Goal: Transaction & Acquisition: Subscribe to service/newsletter

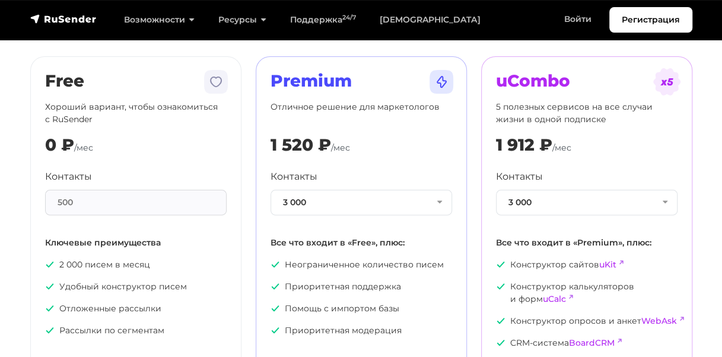
scroll to position [78, 0]
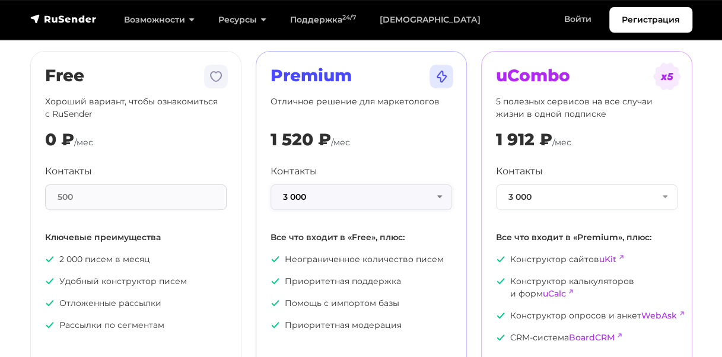
click at [375, 198] on button "3 000" at bounding box center [360, 197] width 181 height 26
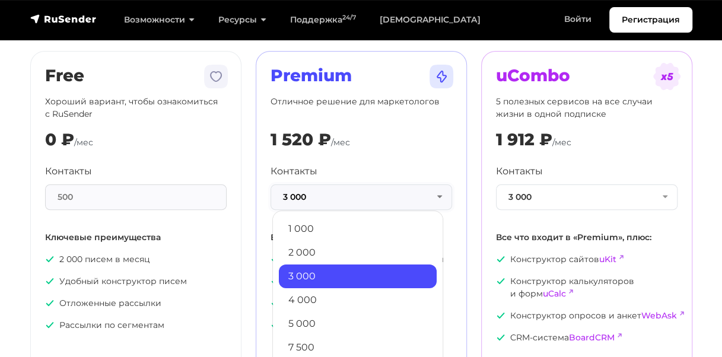
click at [375, 198] on button "3 000" at bounding box center [360, 197] width 181 height 26
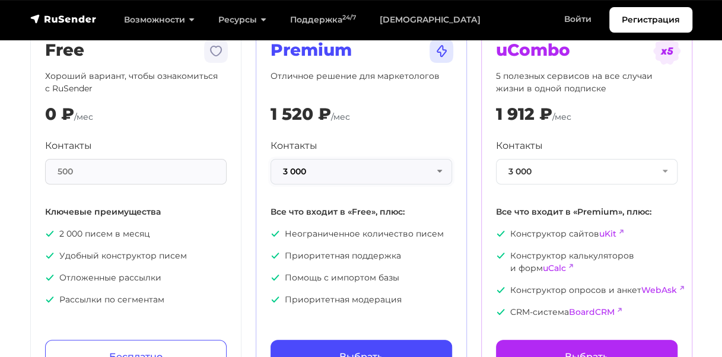
scroll to position [103, 0]
click at [343, 160] on button "3 000" at bounding box center [360, 173] width 181 height 26
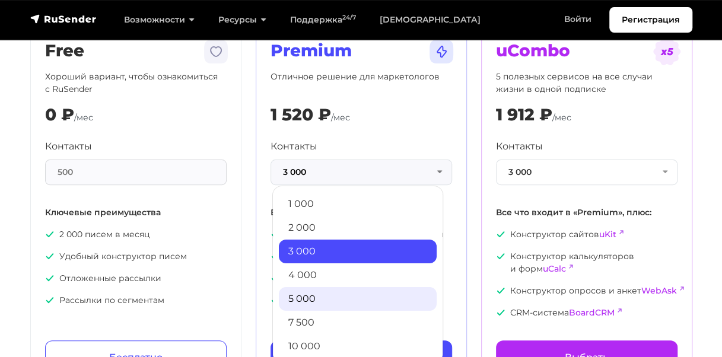
click at [331, 300] on link "5 000" at bounding box center [358, 299] width 158 height 24
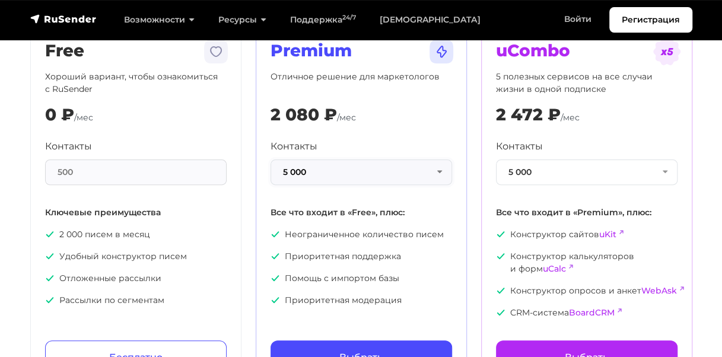
click at [407, 172] on button "5 000" at bounding box center [360, 173] width 181 height 26
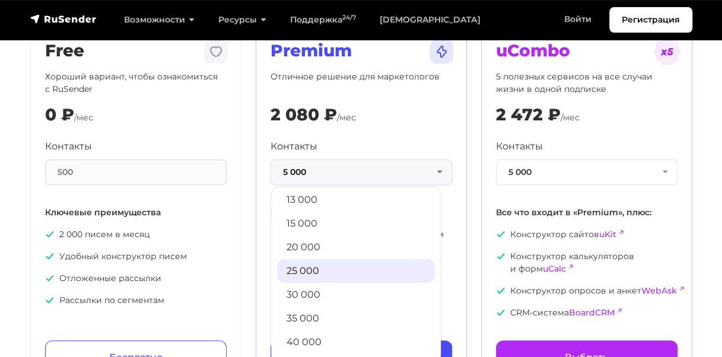
scroll to position [168, 0]
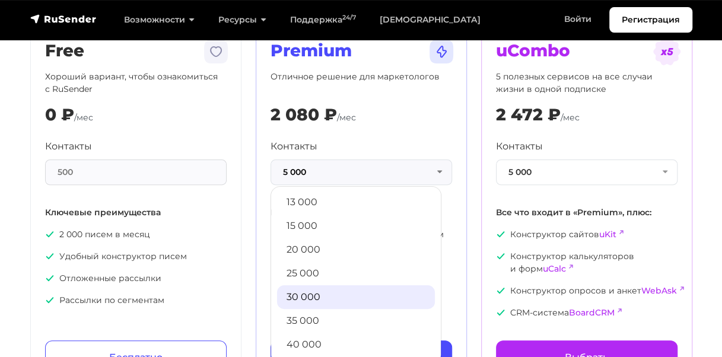
click at [357, 288] on link "30 000" at bounding box center [356, 297] width 158 height 24
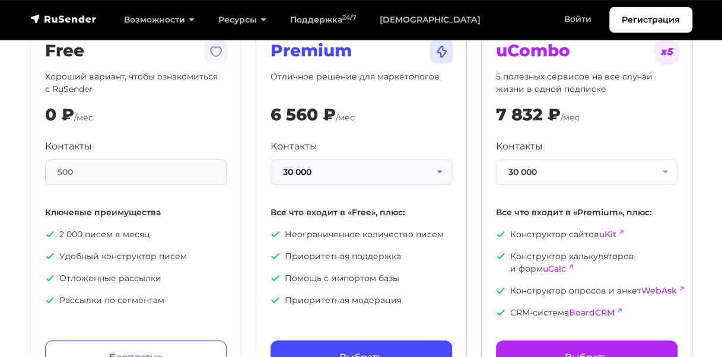
click at [412, 169] on button "30 000" at bounding box center [360, 173] width 181 height 26
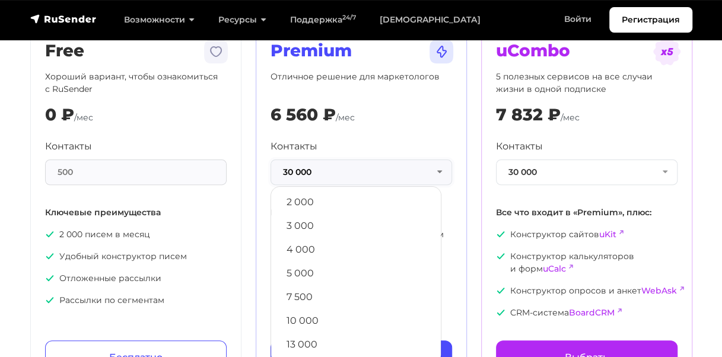
scroll to position [0, 0]
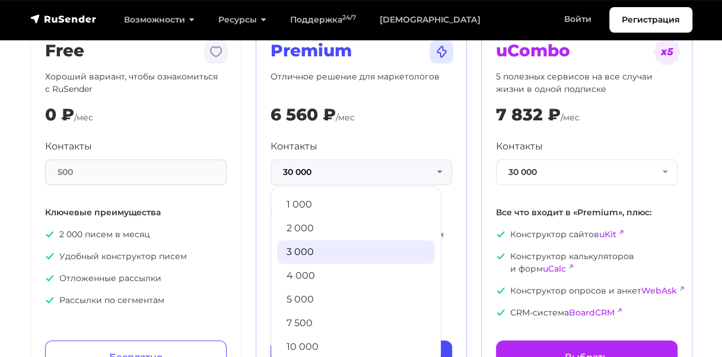
click at [331, 246] on link "3 000" at bounding box center [356, 252] width 158 height 24
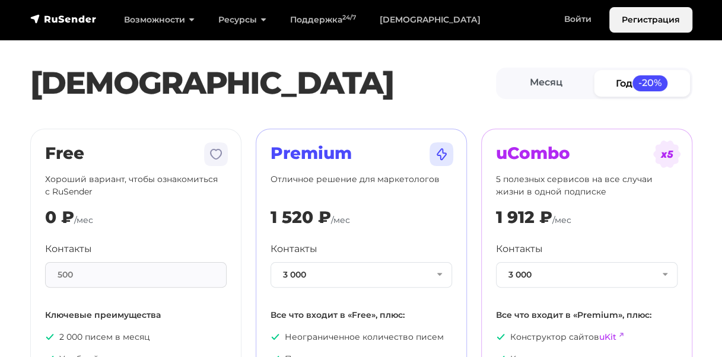
click at [633, 21] on link "Регистрация" at bounding box center [650, 20] width 83 height 26
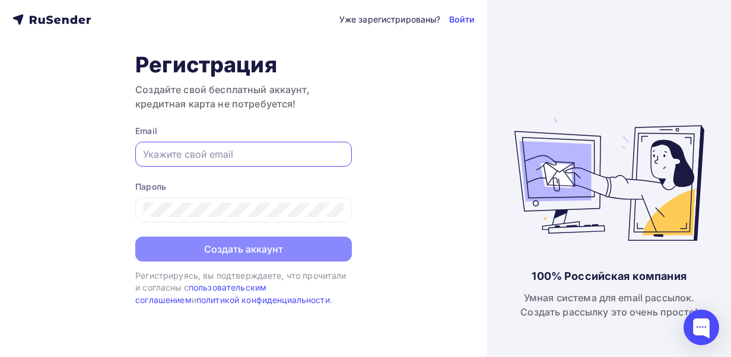
click at [206, 149] on input "text" at bounding box center [243, 154] width 201 height 14
type input "[EMAIL_ADDRESS][DOMAIN_NAME]"
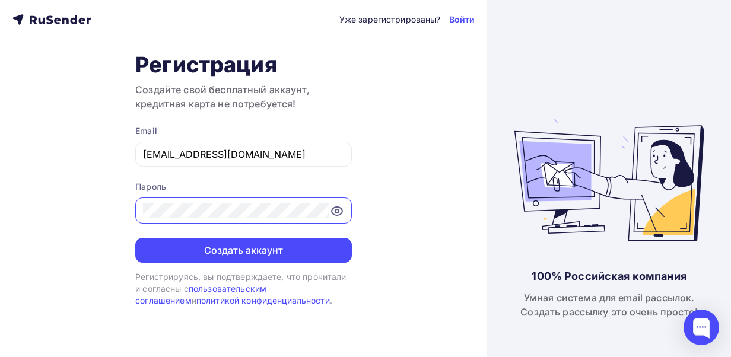
click at [135, 238] on button "Создать аккаунт" at bounding box center [243, 250] width 216 height 25
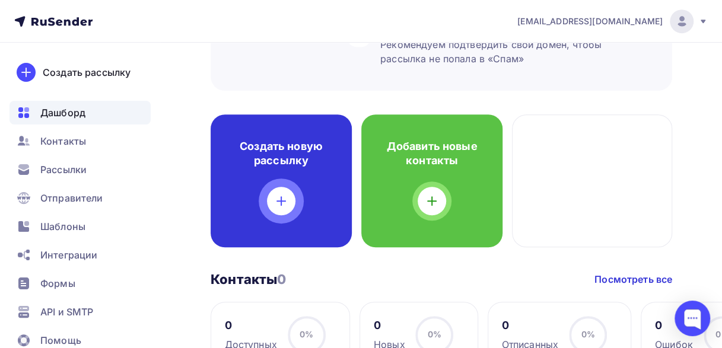
scroll to position [286, 0]
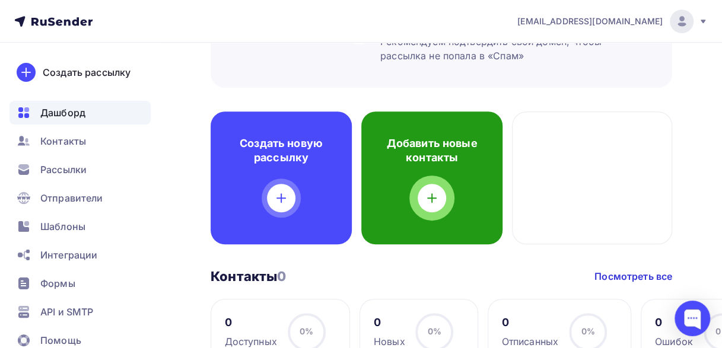
click at [421, 205] on div at bounding box center [432, 198] width 28 height 28
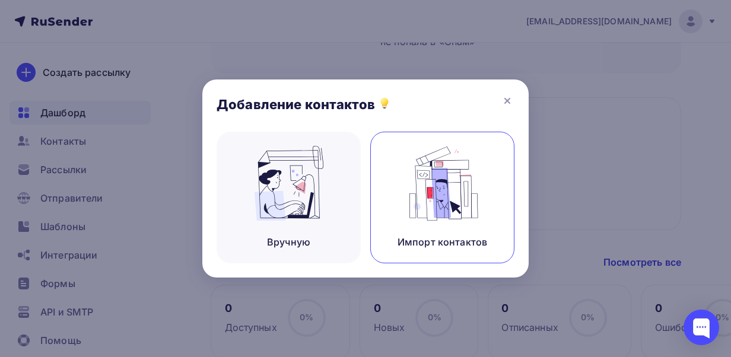
click at [423, 212] on img at bounding box center [442, 183] width 79 height 75
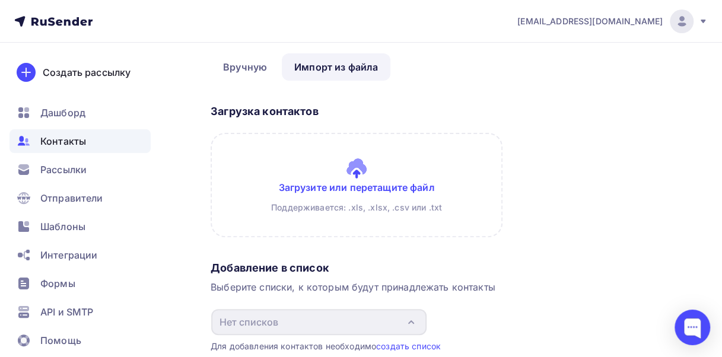
scroll to position [48, 0]
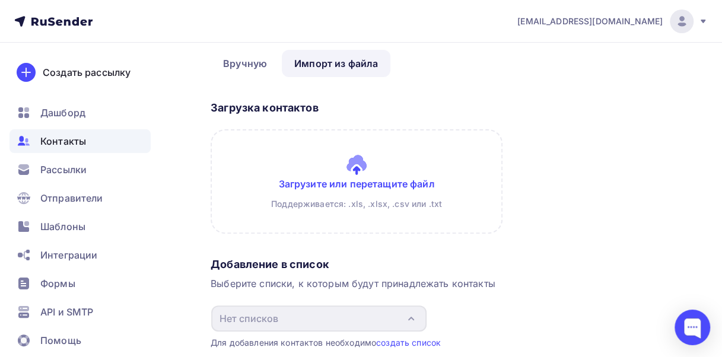
click at [386, 202] on input "file" at bounding box center [357, 181] width 292 height 104
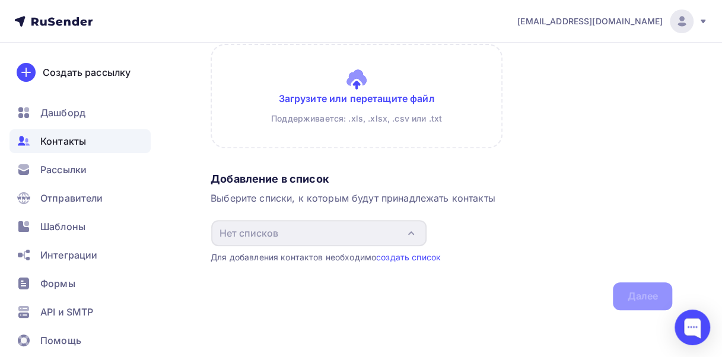
scroll to position [0, 0]
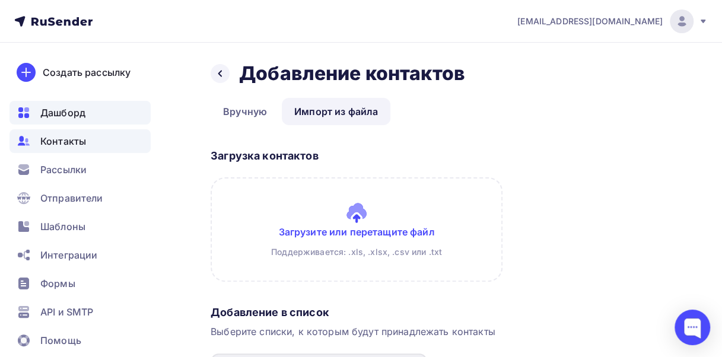
click at [79, 108] on span "Дашборд" at bounding box center [62, 113] width 45 height 14
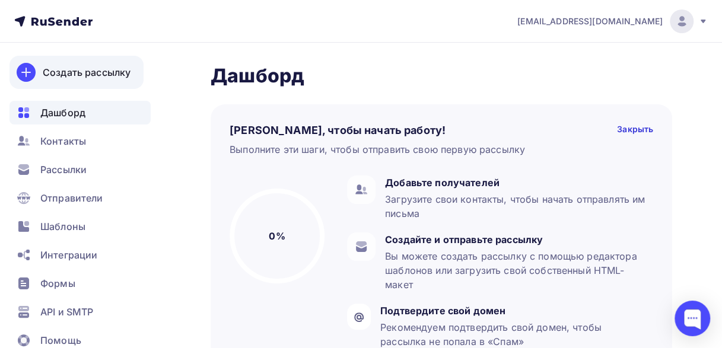
click at [76, 65] on div "Создать рассылку" at bounding box center [87, 72] width 88 height 14
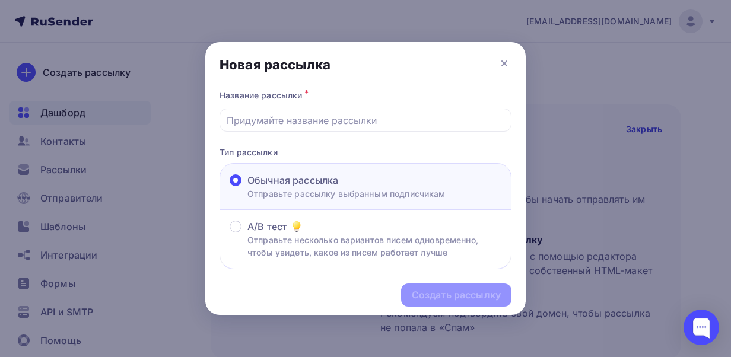
click at [447, 289] on div "Создать рассылку" at bounding box center [365, 295] width 320 height 52
click at [384, 128] on div at bounding box center [365, 120] width 292 height 23
click at [351, 114] on input "text" at bounding box center [366, 120] width 278 height 14
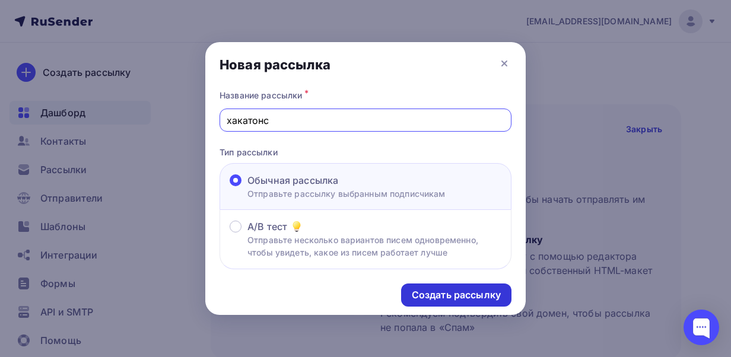
type input "хакатонс"
click at [459, 287] on div "Создать рассылку" at bounding box center [456, 294] width 110 height 23
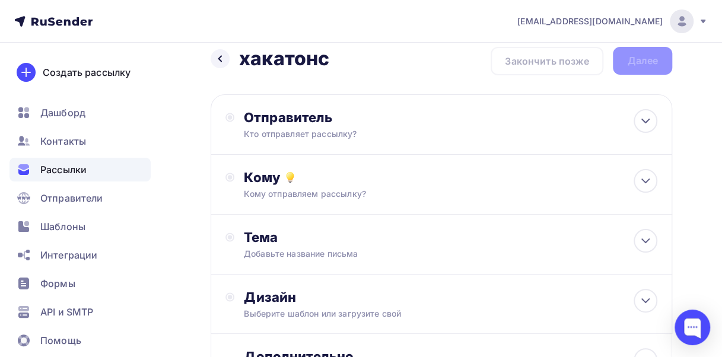
scroll to position [15, 0]
click at [388, 114] on div "Отправитель" at bounding box center [372, 117] width 257 height 17
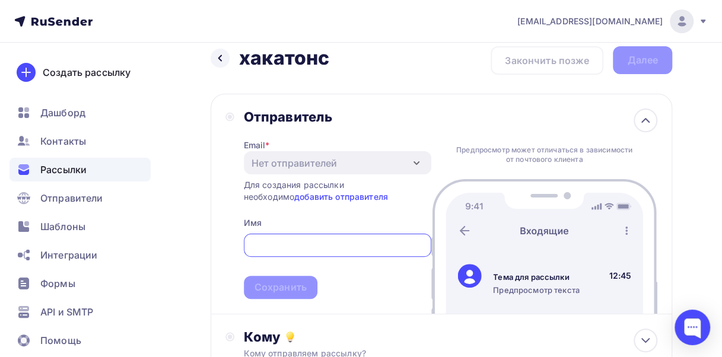
scroll to position [0, 0]
click at [294, 196] on link "добавить отправителя" at bounding box center [341, 197] width 94 height 10
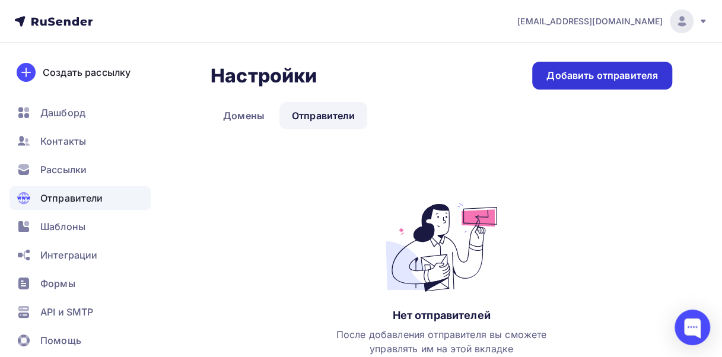
click at [613, 85] on div "Добавить отправителя" at bounding box center [602, 76] width 140 height 28
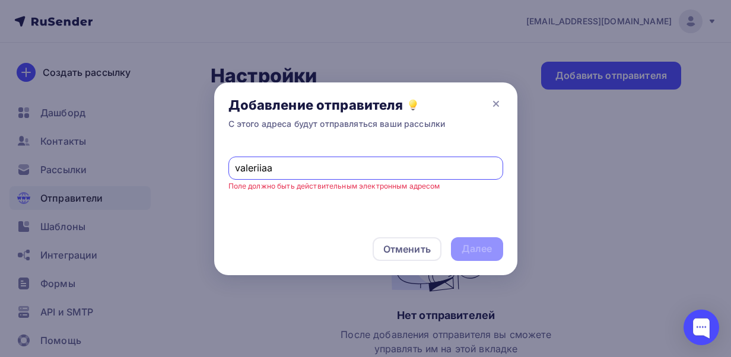
type input "[EMAIL_ADDRESS][DOMAIN_NAME]"
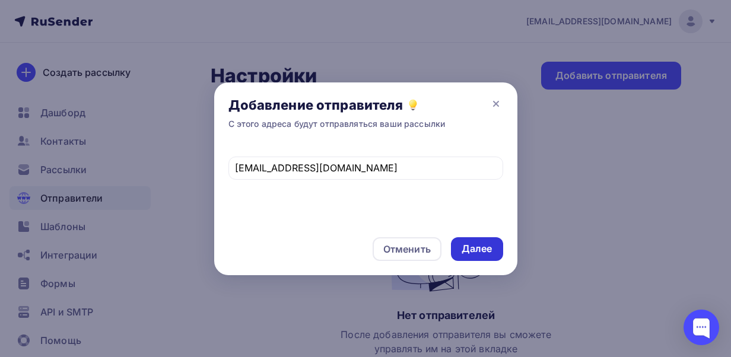
click at [477, 250] on div "Далее" at bounding box center [476, 249] width 31 height 14
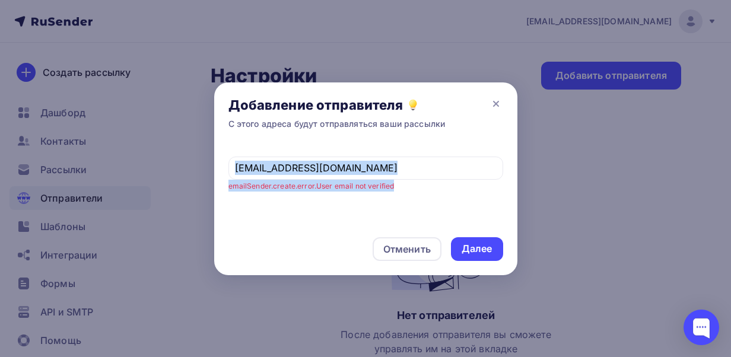
drag, startPoint x: 399, startPoint y: 181, endPoint x: 219, endPoint y: 179, distance: 179.1
click at [219, 179] on div "[EMAIL_ADDRESS][DOMAIN_NAME] emailSender.create.error.User email not verified" at bounding box center [365, 183] width 303 height 79
drag, startPoint x: 219, startPoint y: 179, endPoint x: 325, endPoint y: 185, distance: 105.8
click at [325, 185] on small "emailSender.create.error.User email not verified" at bounding box center [311, 185] width 166 height 9
click at [381, 181] on small "emailSender.create.error.User email not verified" at bounding box center [311, 185] width 166 height 9
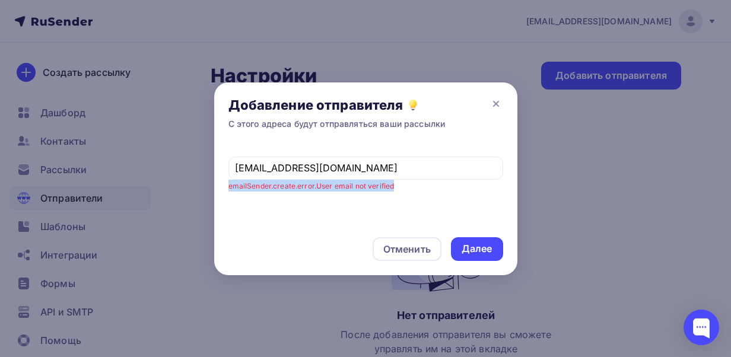
drag, startPoint x: 399, startPoint y: 189, endPoint x: 229, endPoint y: 192, distance: 169.7
click at [229, 192] on div "[EMAIL_ADDRESS][DOMAIN_NAME] emailSender.create.error.User email not verified" at bounding box center [365, 183] width 303 height 79
copy small "emailSender.create.error.User email not verified"
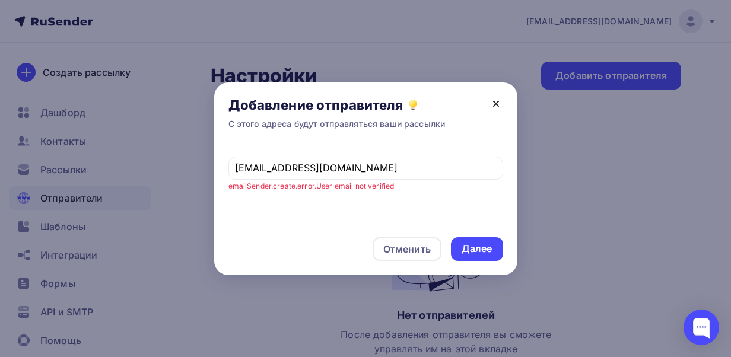
click at [501, 98] on icon at bounding box center [496, 104] width 14 height 14
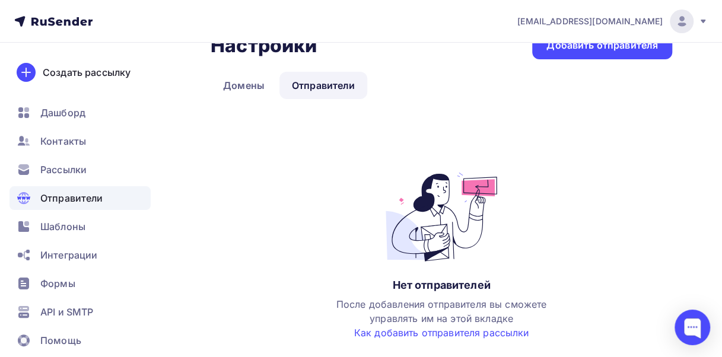
scroll to position [32, 0]
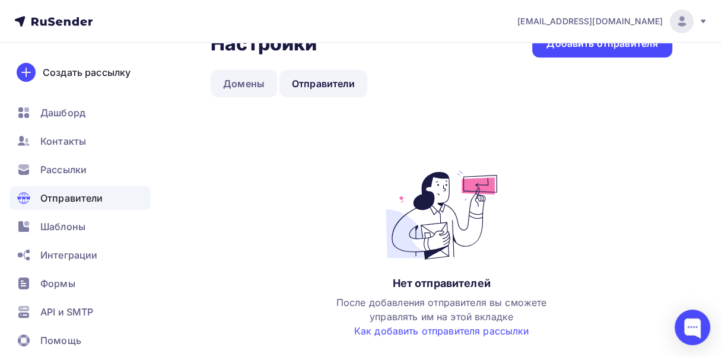
click at [250, 87] on link "Домены" at bounding box center [244, 83] width 66 height 27
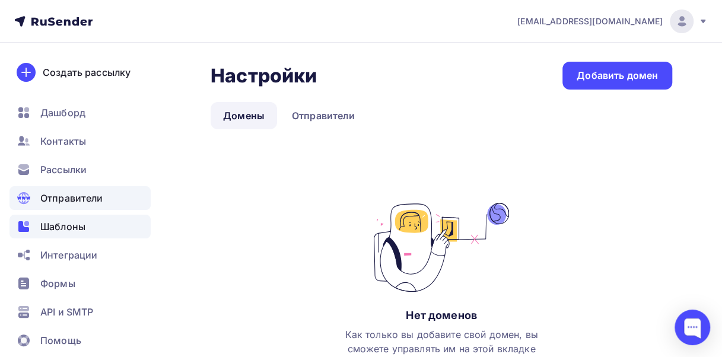
click at [80, 223] on span "Шаблоны" at bounding box center [62, 226] width 45 height 14
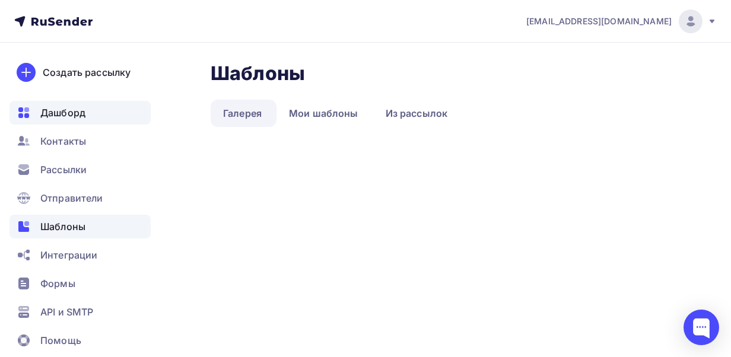
click at [75, 111] on span "Дашборд" at bounding box center [62, 113] width 45 height 14
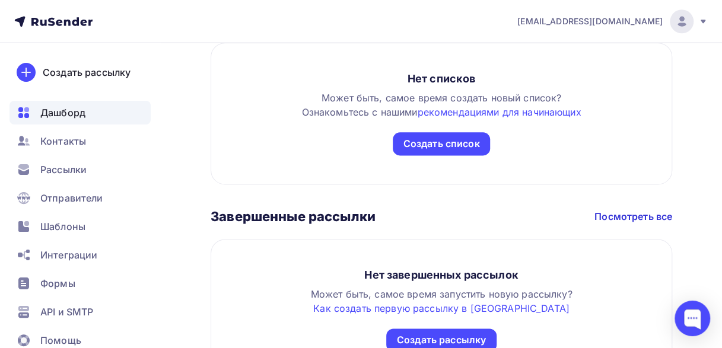
scroll to position [753, 0]
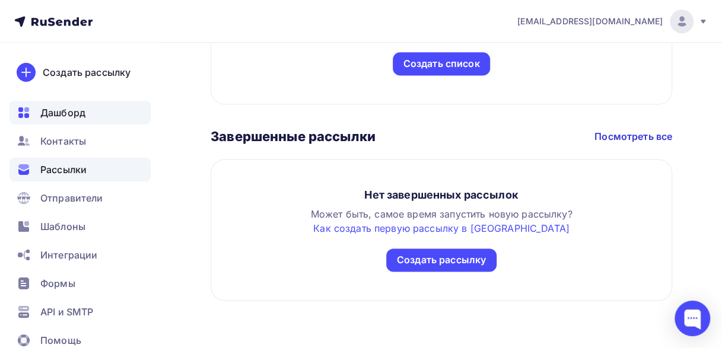
click at [77, 158] on div "Рассылки" at bounding box center [79, 170] width 141 height 24
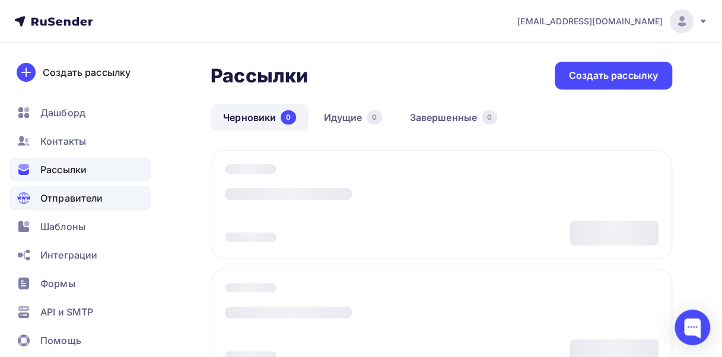
click at [72, 201] on span "Отправители" at bounding box center [71, 198] width 63 height 14
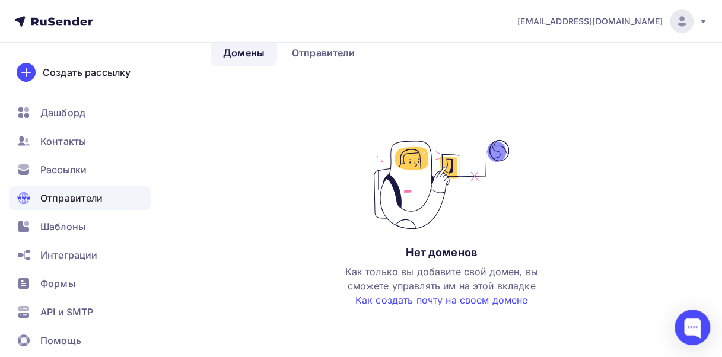
scroll to position [68, 0]
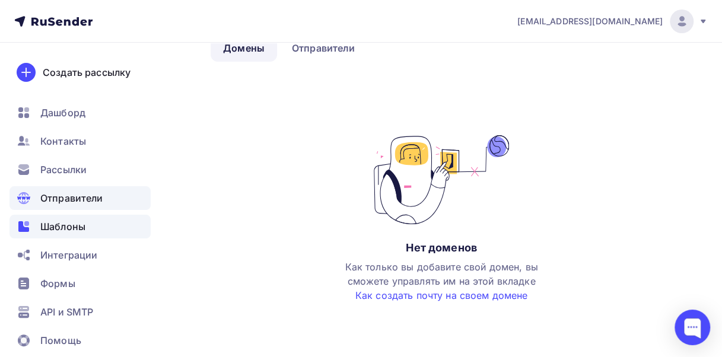
click at [87, 224] on div "Шаблоны" at bounding box center [79, 227] width 141 height 24
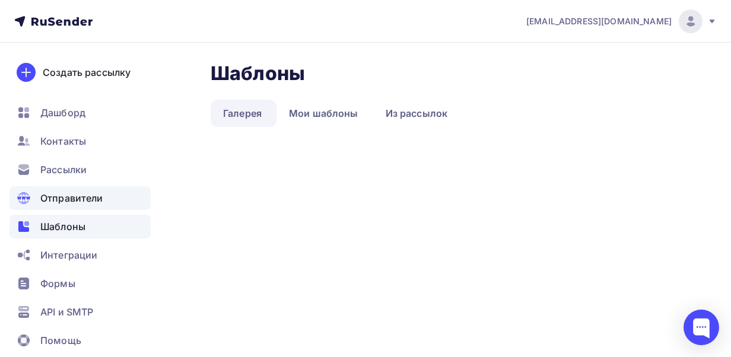
click at [84, 195] on span "Отправители" at bounding box center [71, 198] width 63 height 14
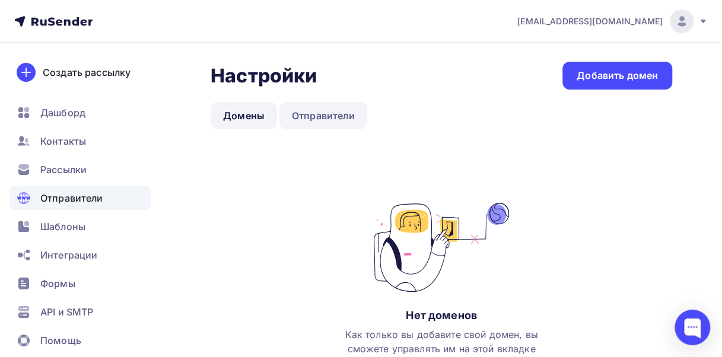
click at [302, 123] on link "Отправители" at bounding box center [323, 115] width 88 height 27
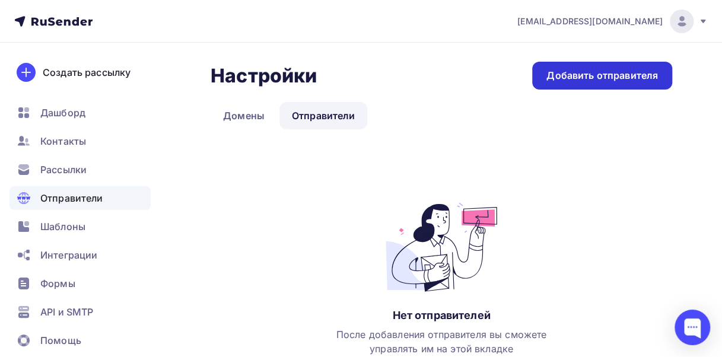
click at [560, 74] on div "Добавить отправителя" at bounding box center [601, 76] width 111 height 14
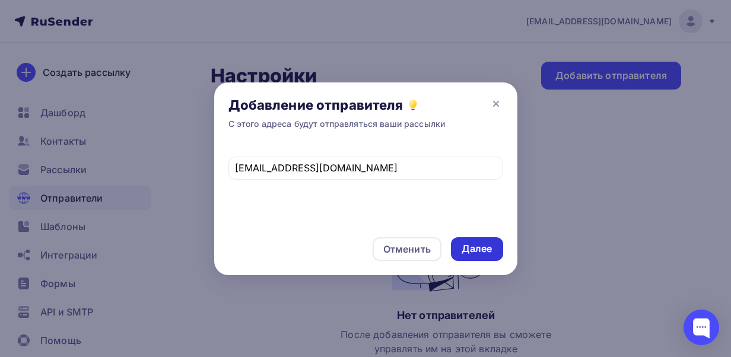
click at [459, 240] on div "Далее" at bounding box center [477, 249] width 52 height 24
click at [379, 165] on input "[EMAIL_ADDRESS][DOMAIN_NAME]" at bounding box center [365, 168] width 261 height 14
type input "[EMAIL_ADDRESS][DOMAIN_NAME]"
click at [490, 251] on div "Далее" at bounding box center [476, 249] width 31 height 14
click at [493, 106] on icon at bounding box center [495, 103] width 5 height 5
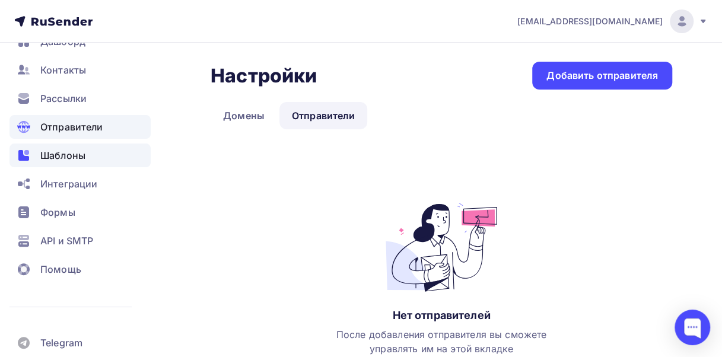
scroll to position [82, 0]
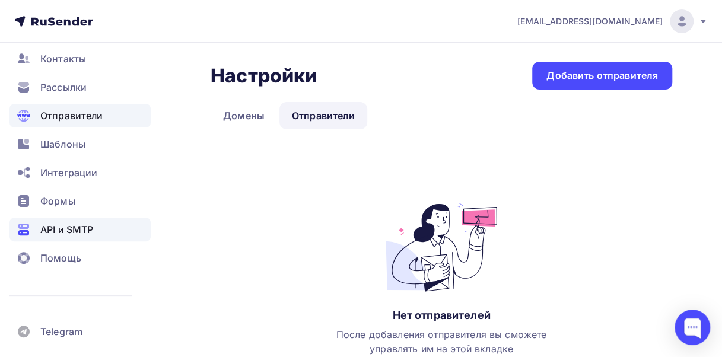
click at [81, 223] on span "API и SMTP" at bounding box center [66, 229] width 53 height 14
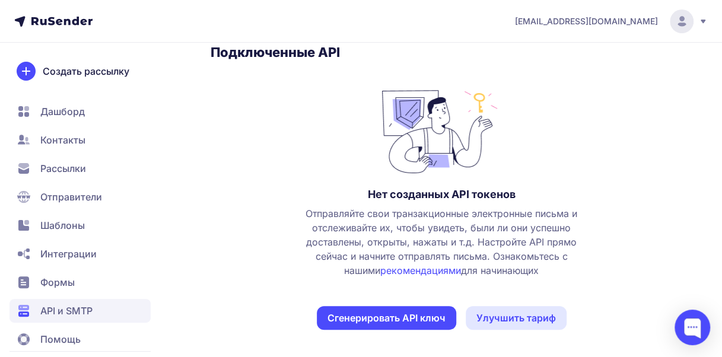
scroll to position [203, 0]
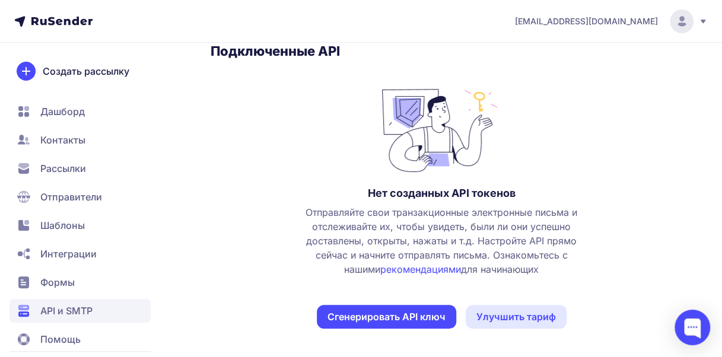
click at [58, 106] on span "Дашборд" at bounding box center [62, 111] width 44 height 14
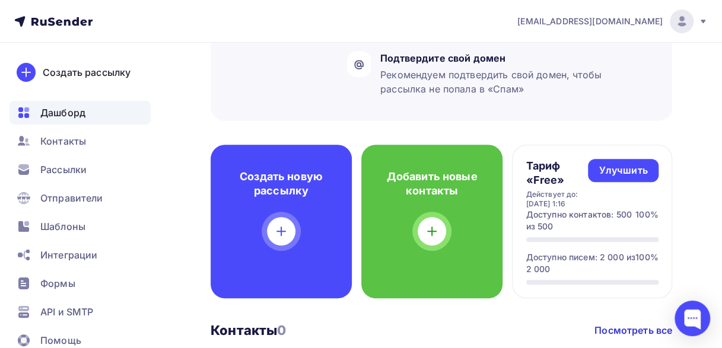
scroll to position [271, 0]
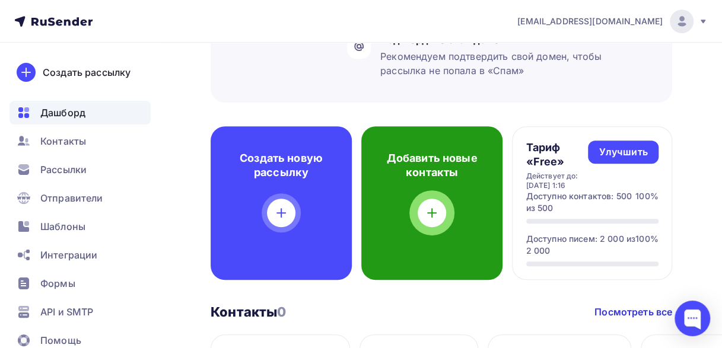
click at [437, 185] on div "Добавить новые контакты" at bounding box center [431, 203] width 141 height 154
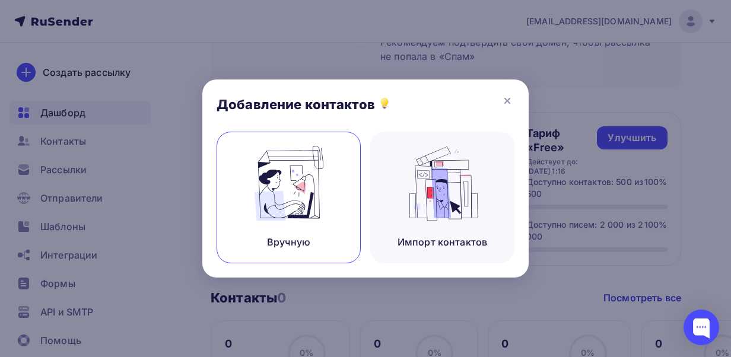
click at [321, 185] on img at bounding box center [288, 183] width 79 height 75
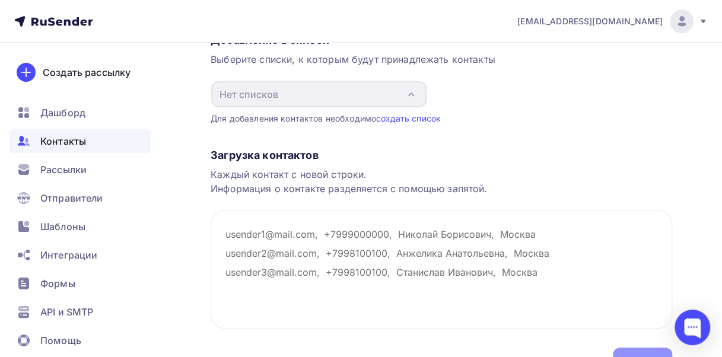
scroll to position [116, 0]
click at [282, 237] on textarea at bounding box center [441, 268] width 461 height 119
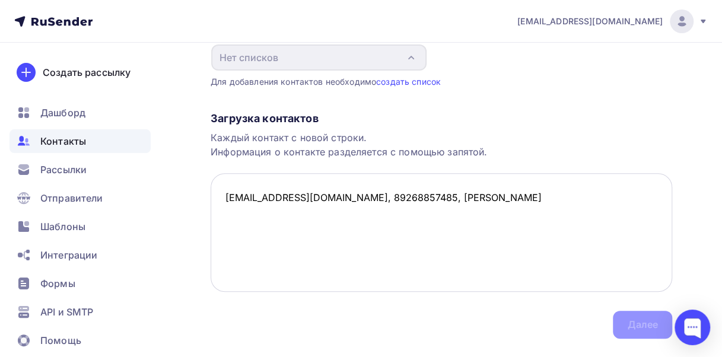
scroll to position [181, 0]
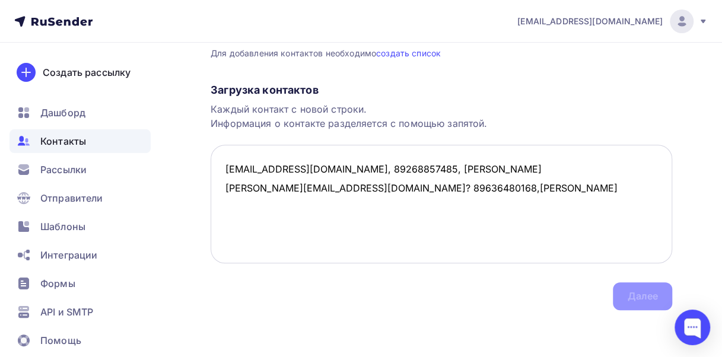
click at [381, 189] on textarea "leraigonina97692@gmail.com, 89268857485, Игонина Валерия valeriiaaaa@bk.ru? 896…" at bounding box center [441, 204] width 461 height 119
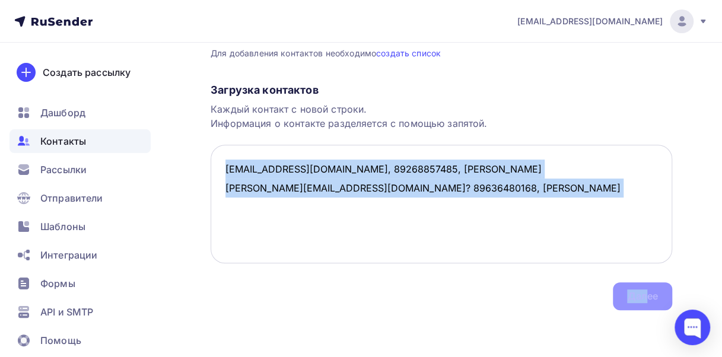
drag, startPoint x: 643, startPoint y: 286, endPoint x: 509, endPoint y: 261, distance: 137.0
click at [509, 261] on div "Загрузка контактов Каждый контакт с новой строки. Информация о контакте разделя…" at bounding box center [441, 184] width 461 height 251
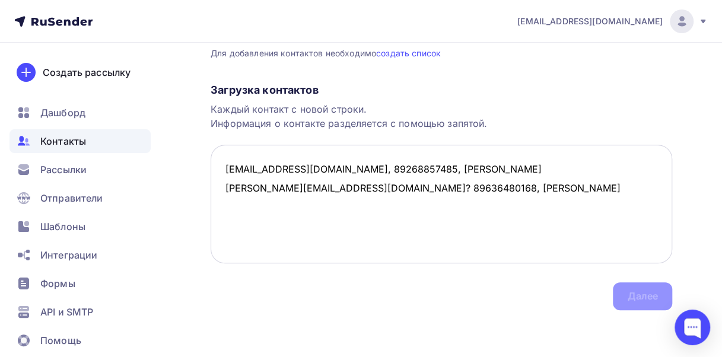
click at [509, 261] on textarea "leraigonina97692@gmail.com, 89268857485, Игонина Валерия valeriiaaaa@bk.ru? 896…" at bounding box center [441, 204] width 461 height 119
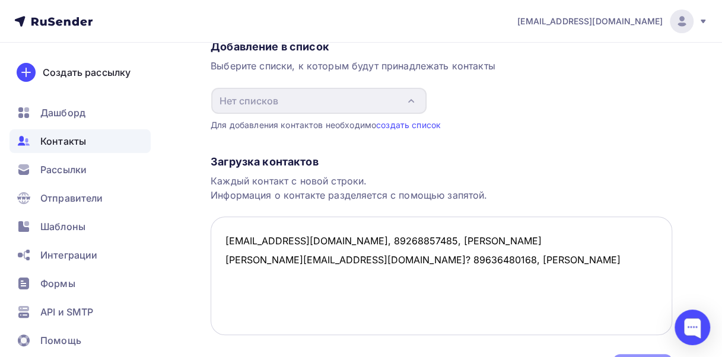
scroll to position [107, 0]
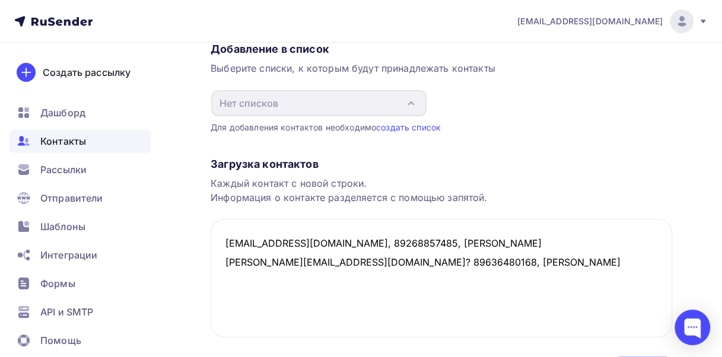
type textarea "leraigonina97692@gmail.com, 89268857485, Игонина Валерия valeriiaaaa@bk.ru? 896…"
click at [541, 151] on div "Загрузка контактов Каждый контакт с новой строки. Информация о контакте разделя…" at bounding box center [441, 258] width 461 height 251
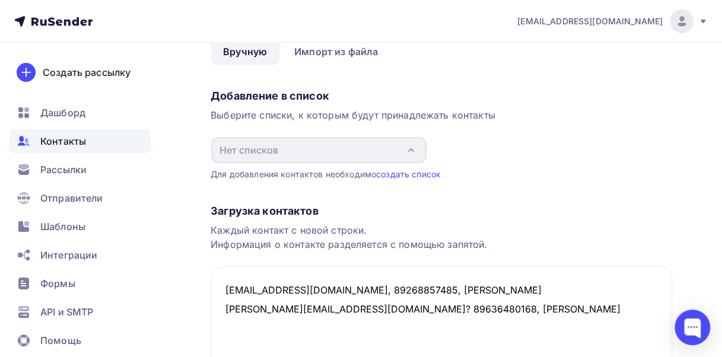
scroll to position [59, 0]
click at [407, 171] on link "создать список" at bounding box center [408, 175] width 65 height 10
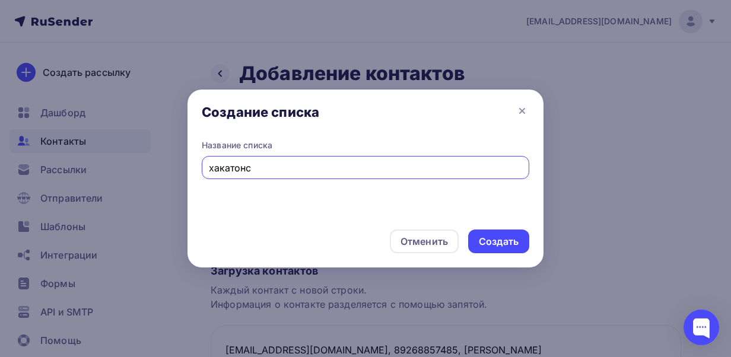
type input "хакатонс"
click at [502, 236] on div "Создать" at bounding box center [499, 242] width 40 height 14
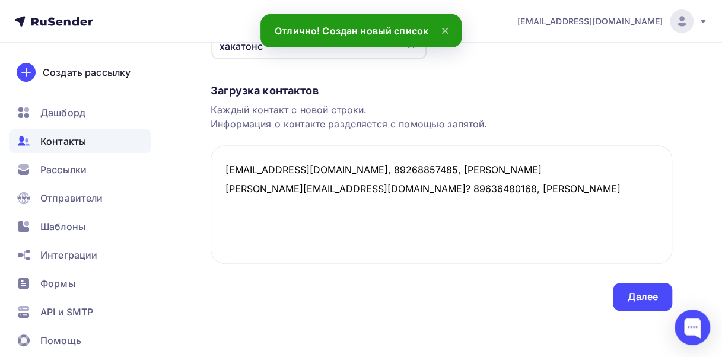
scroll to position [164, 0]
drag, startPoint x: 444, startPoint y: 191, endPoint x: 221, endPoint y: 186, distance: 223.1
click at [221, 186] on textarea "leraigonina97692@gmail.com, 89268857485, Игонина Валерия valeriiaaaa@bk.ru? 896…" at bounding box center [441, 204] width 461 height 119
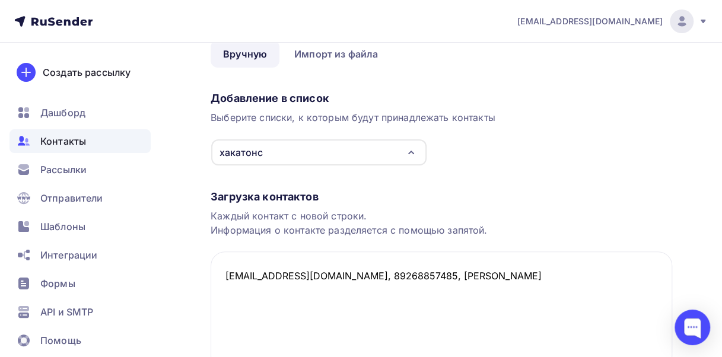
scroll to position [55, 0]
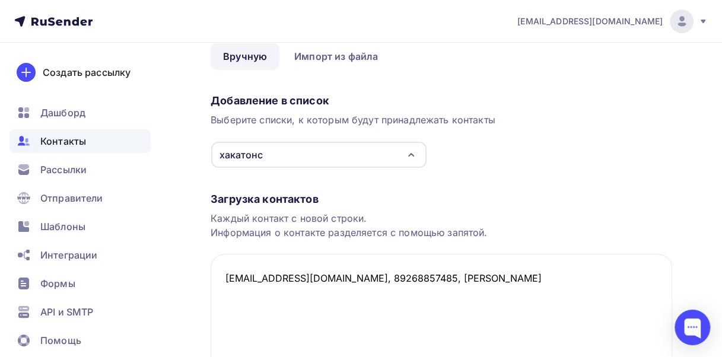
click at [315, 154] on div "хакатонс" at bounding box center [318, 155] width 215 height 26
type textarea "leraigonina97692@gmail.com, 89268857485, Игонина Валерия"
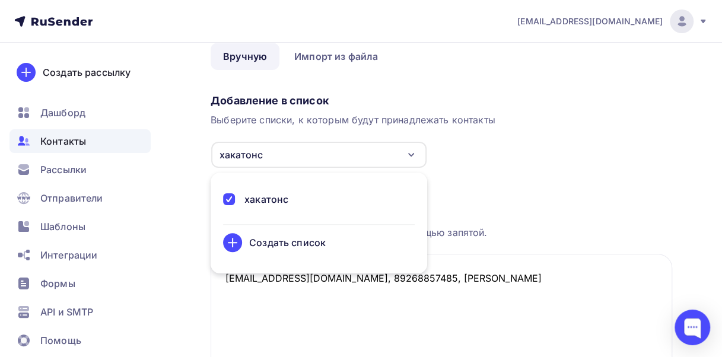
click at [509, 132] on div "Добавление в список Выберите списки, к которым будут принадлежать контакты хака…" at bounding box center [441, 128] width 461 height 79
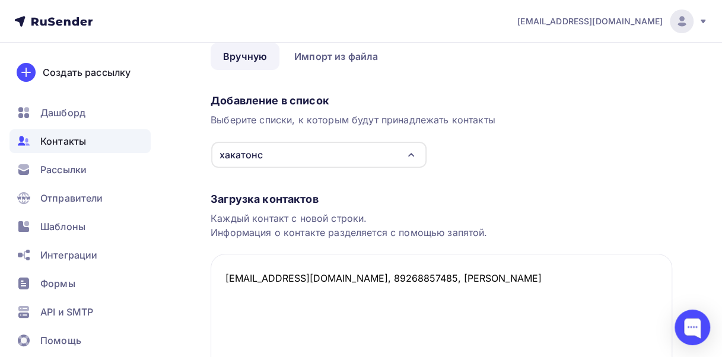
scroll to position [164, 0]
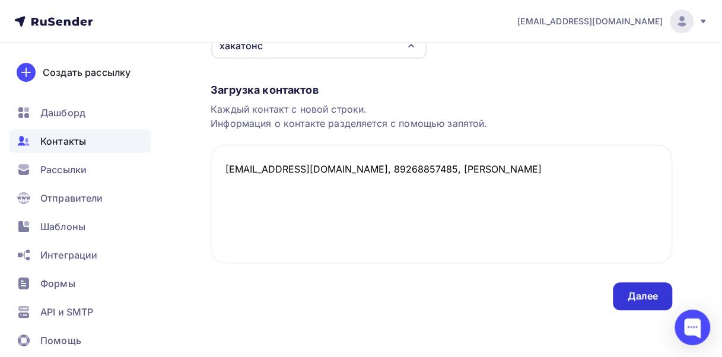
click at [645, 288] on div "Далее" at bounding box center [642, 296] width 59 height 28
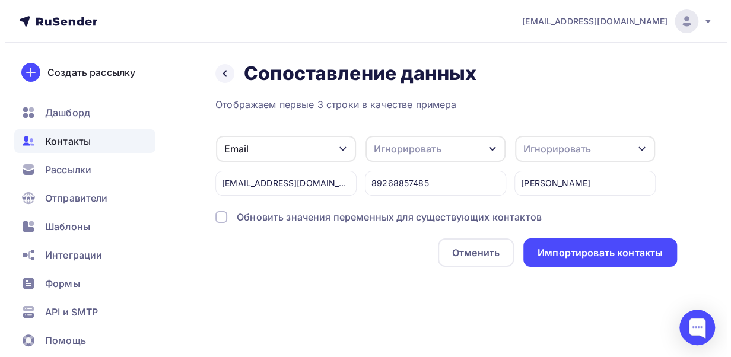
scroll to position [0, 0]
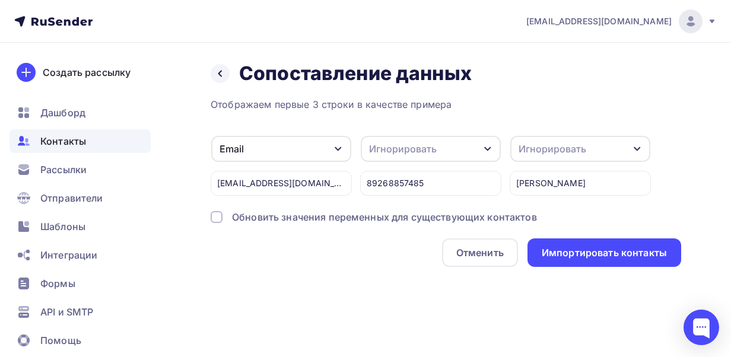
click at [432, 142] on div "Игнорировать" at bounding box center [403, 149] width 68 height 14
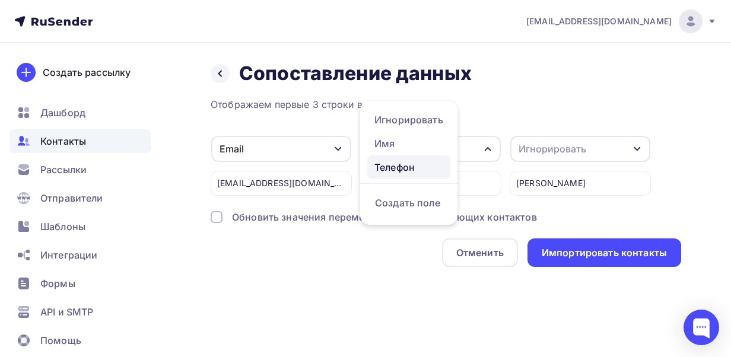
click at [444, 167] on link "Телефон" at bounding box center [408, 167] width 83 height 24
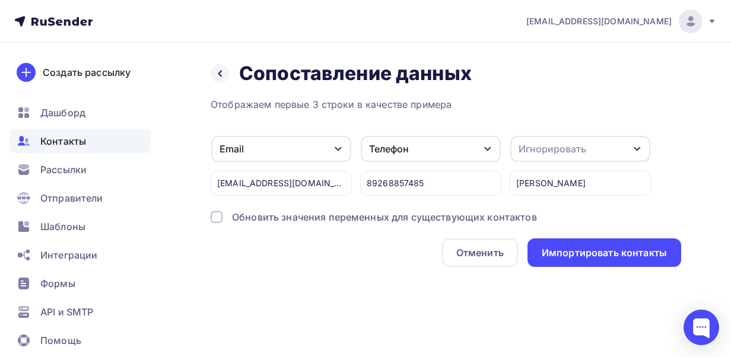
click at [534, 145] on div "Игнорировать" at bounding box center [552, 149] width 68 height 14
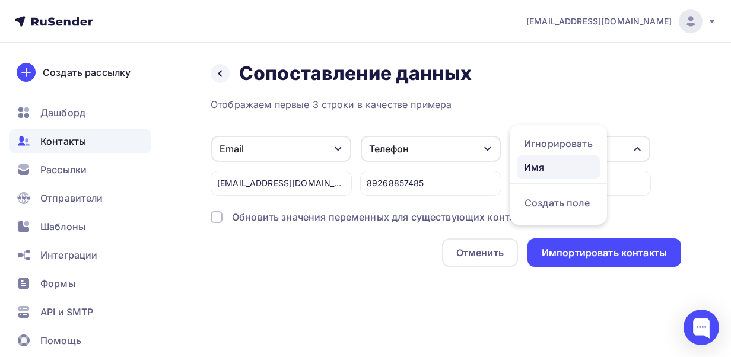
click at [552, 164] on div "Имя" at bounding box center [558, 167] width 69 height 14
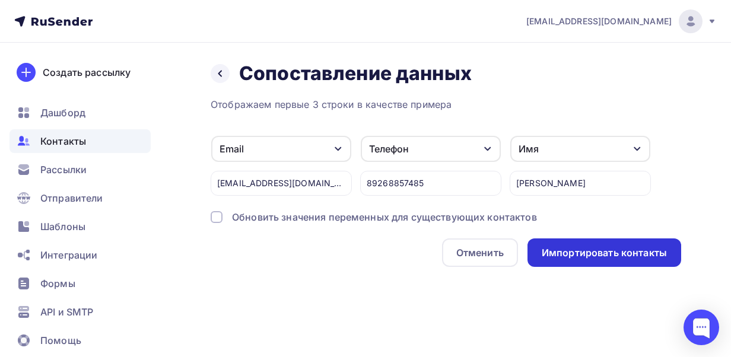
click at [613, 249] on div "Импортировать контакты" at bounding box center [603, 253] width 125 height 14
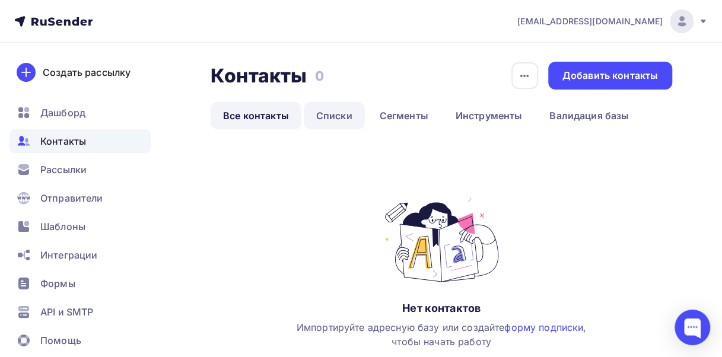
click at [330, 109] on link "Списки" at bounding box center [334, 115] width 61 height 27
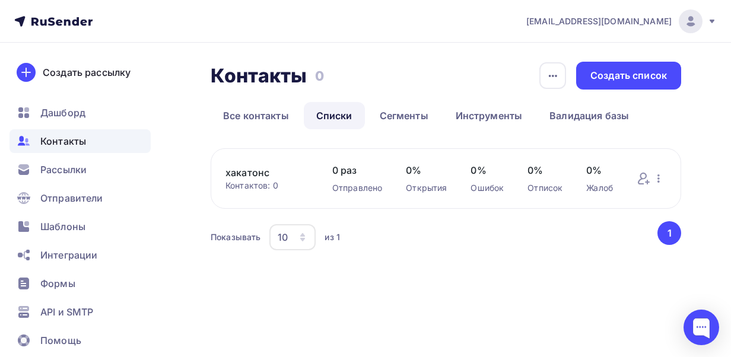
click at [260, 184] on div "Контактов: 0" at bounding box center [266, 186] width 83 height 12
click at [281, 110] on link "Все контакты" at bounding box center [256, 115] width 91 height 27
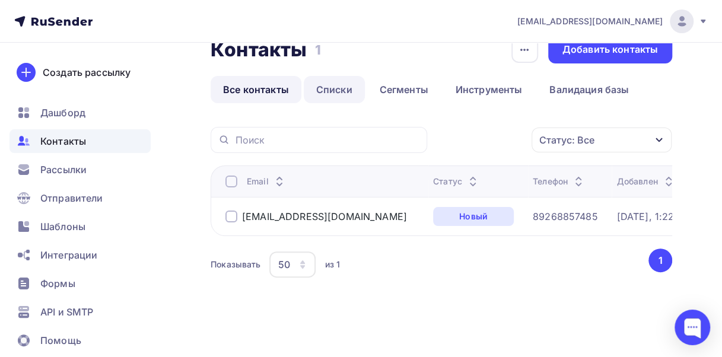
scroll to position [34, 0]
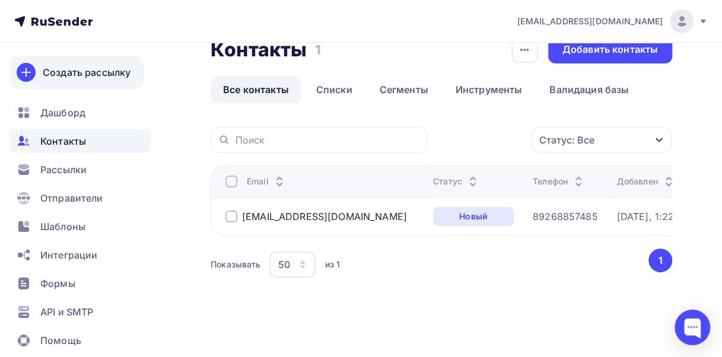
click at [69, 72] on div "Создать рассылку" at bounding box center [87, 72] width 88 height 14
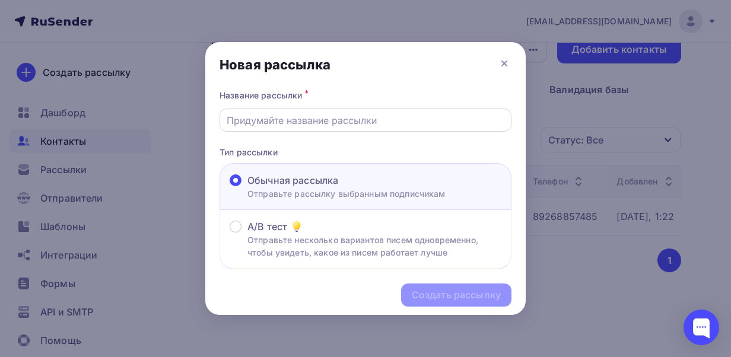
click at [278, 113] on div at bounding box center [365, 120] width 292 height 23
click at [281, 116] on input "text" at bounding box center [366, 120] width 278 height 14
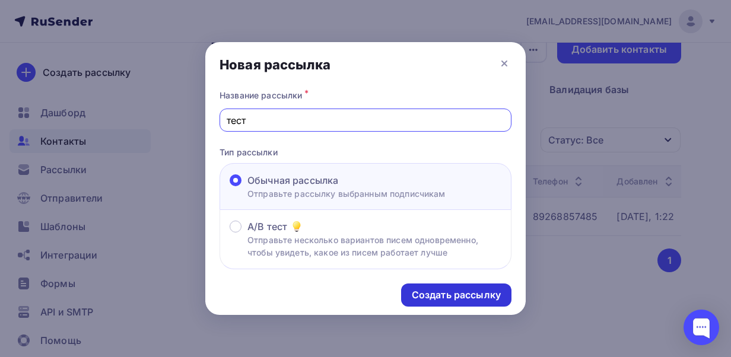
type input "тест"
click at [431, 289] on div "Создать рассылку" at bounding box center [456, 295] width 89 height 14
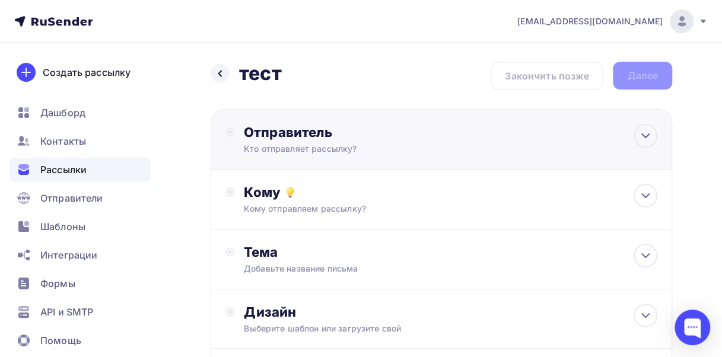
click at [353, 150] on div "Кто отправляет рассылку?" at bounding box center [359, 149] width 231 height 12
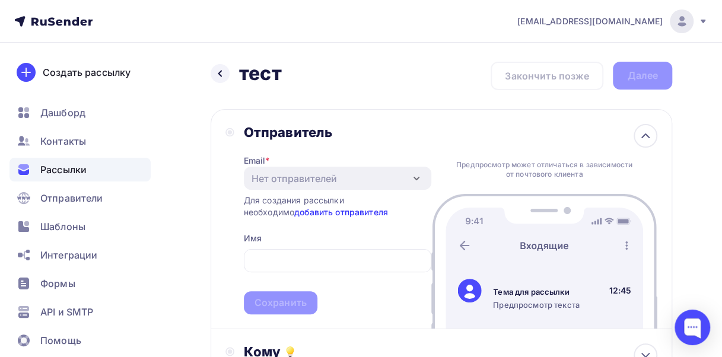
click at [311, 209] on link "добавить отправителя" at bounding box center [341, 212] width 94 height 10
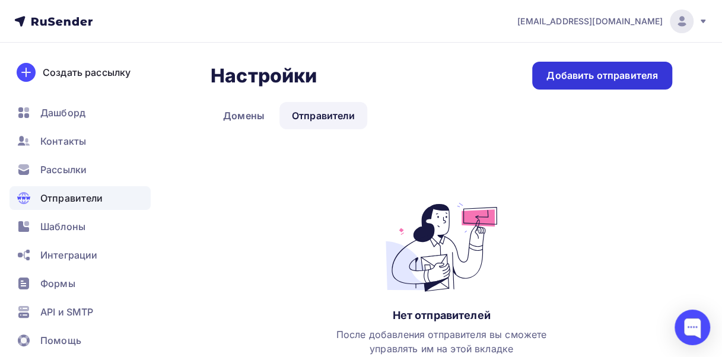
click at [617, 84] on div "Добавить отправителя" at bounding box center [602, 76] width 140 height 28
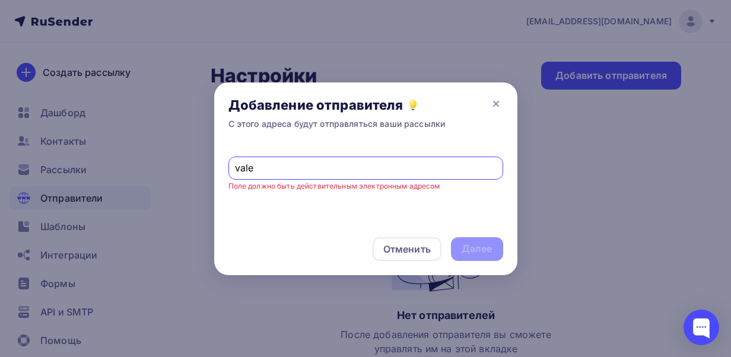
type input "[EMAIL_ADDRESS][DOMAIN_NAME]"
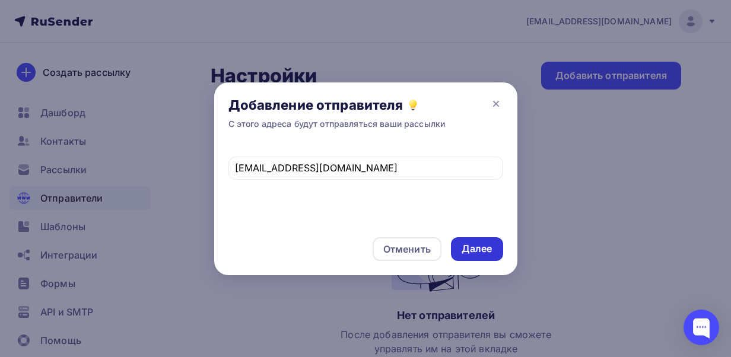
click at [474, 248] on div "Далее" at bounding box center [476, 249] width 31 height 14
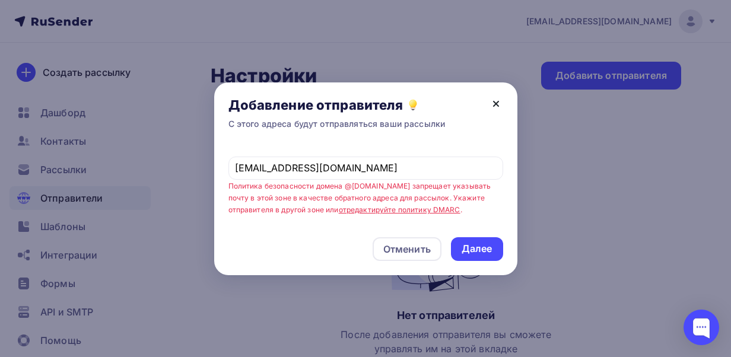
click at [498, 105] on icon at bounding box center [496, 104] width 14 height 14
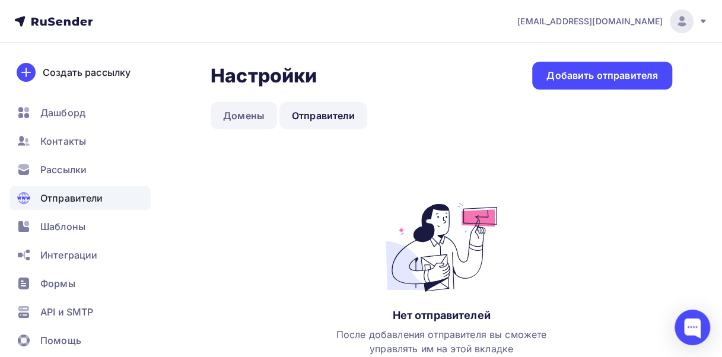
click at [237, 121] on link "Домены" at bounding box center [244, 115] width 66 height 27
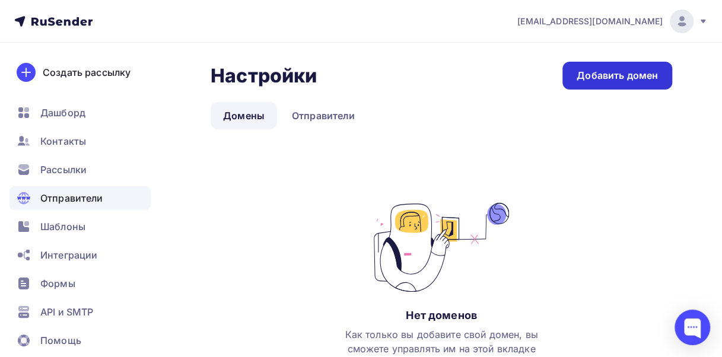
click at [585, 77] on div "Добавить домен" at bounding box center [616, 76] width 81 height 14
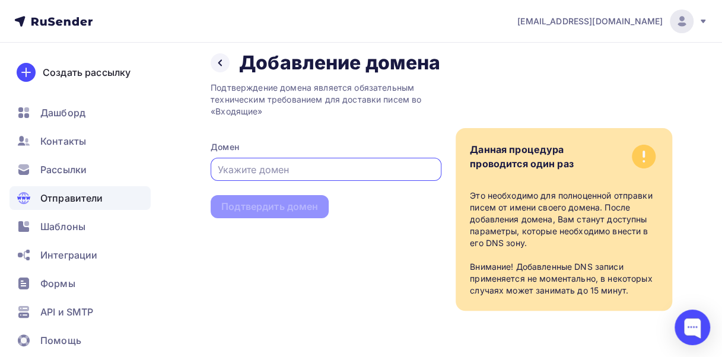
scroll to position [12, 0]
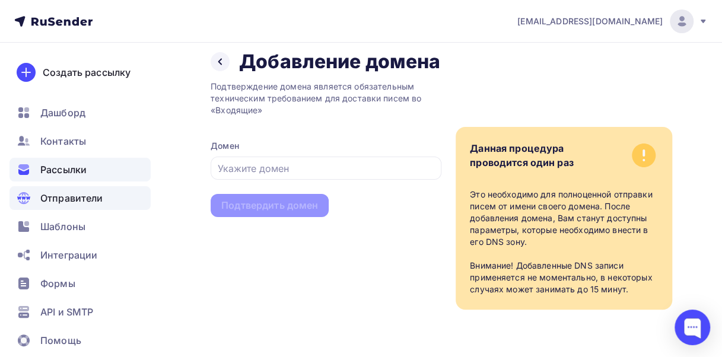
click at [56, 174] on span "Рассылки" at bounding box center [63, 169] width 46 height 14
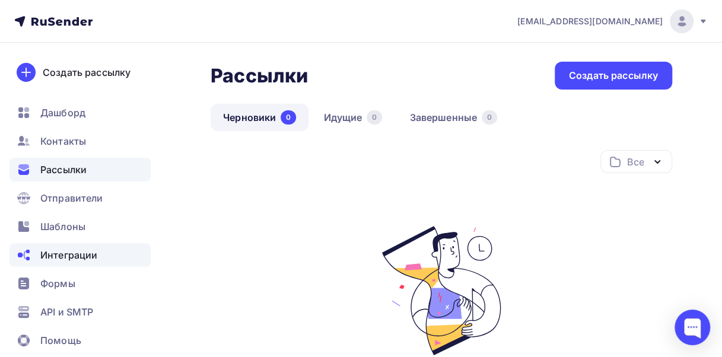
click at [45, 246] on div "Интеграции" at bounding box center [79, 255] width 141 height 24
